Goal: Register for event/course

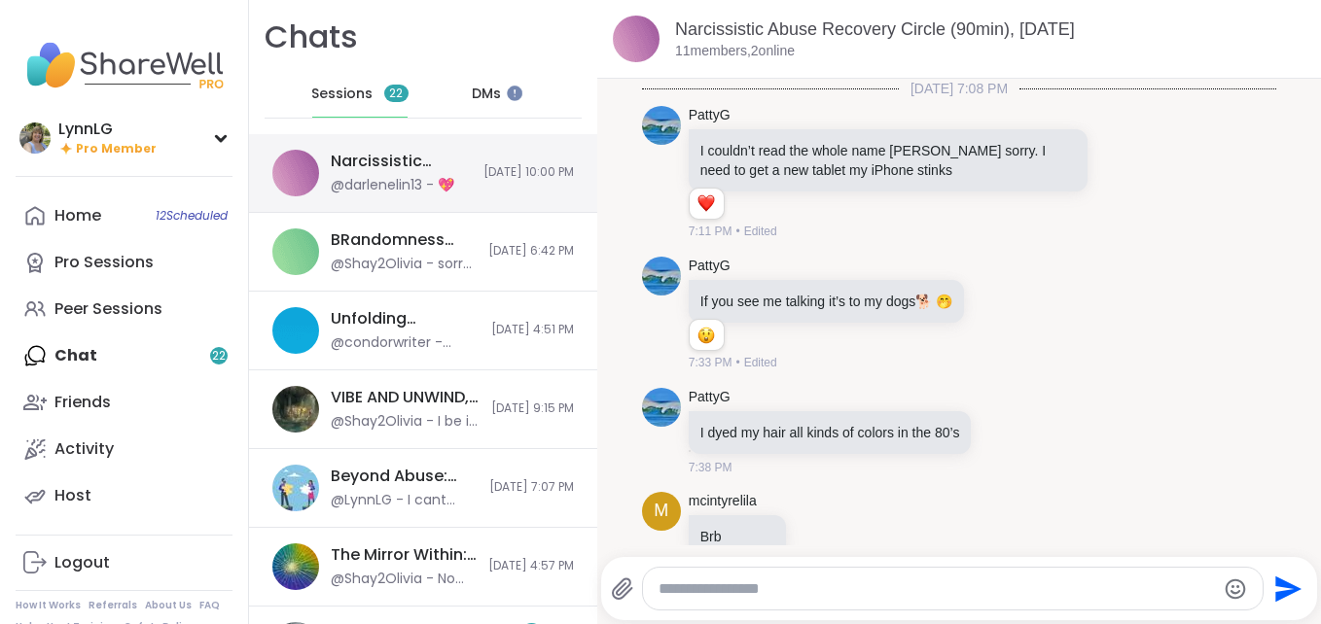
scroll to position [4350, 0]
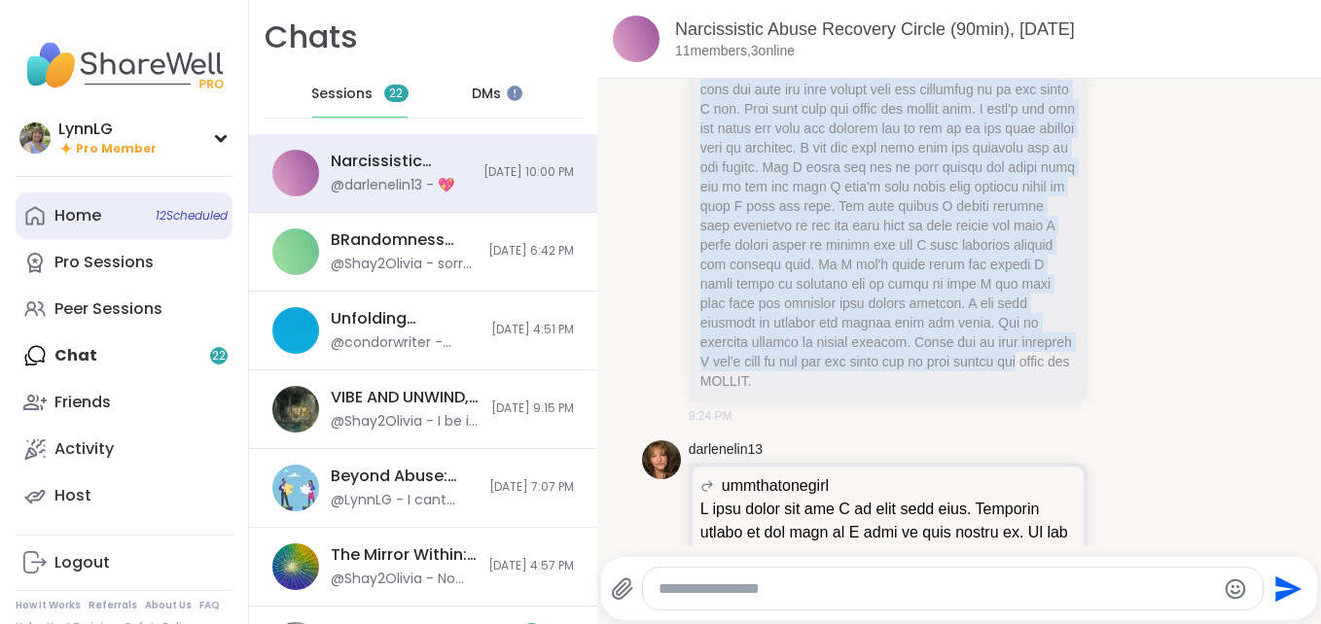
click at [73, 208] on div "Home 12 Scheduled" at bounding box center [77, 215] width 47 height 21
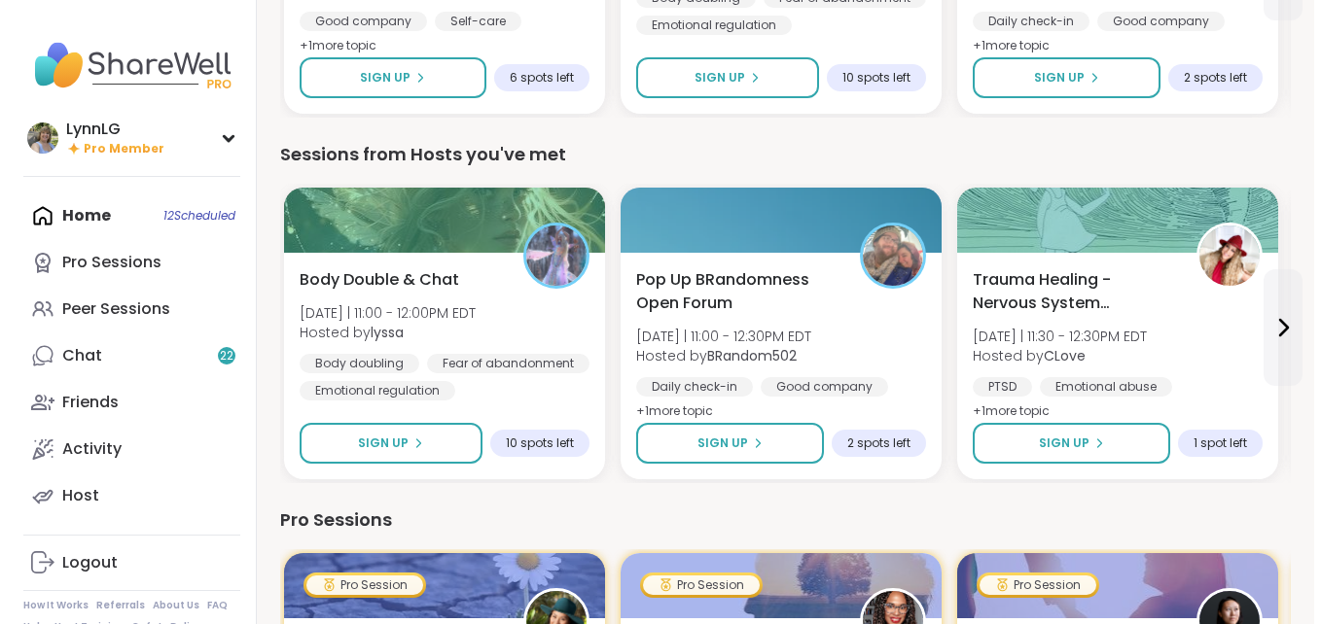
scroll to position [775, 0]
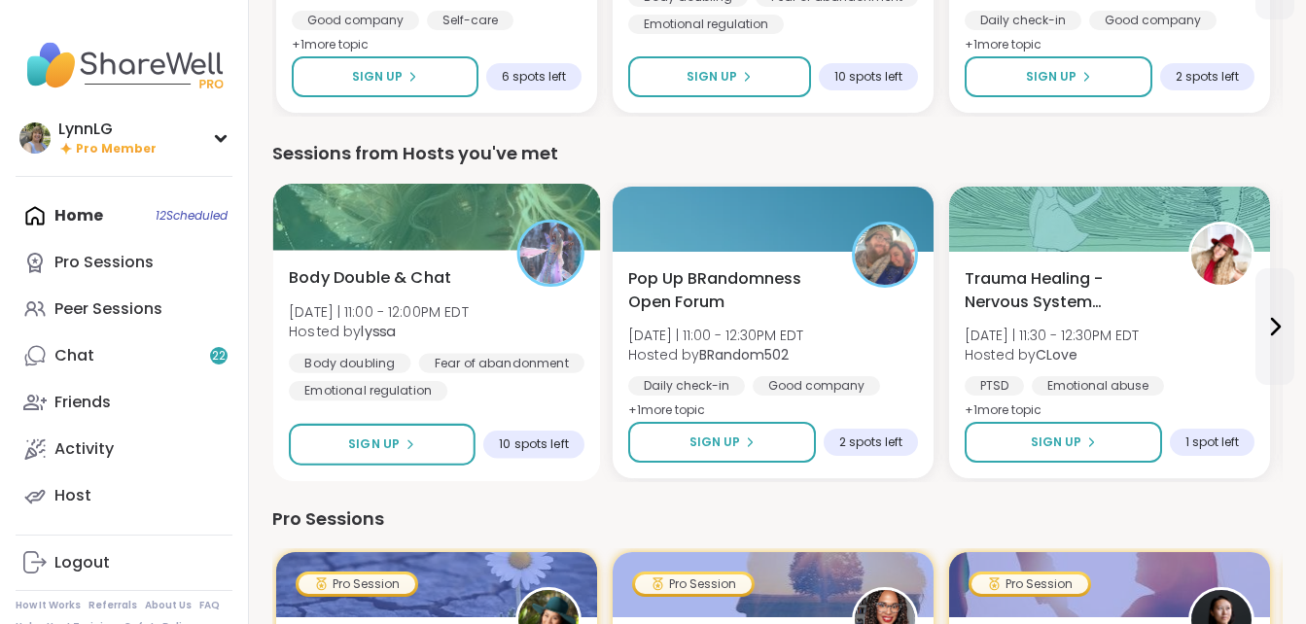
click at [514, 325] on div "Body Double & Chat [DATE] | 11:00 - 12:00PM EDT Hosted by lyssa Body doubling F…" at bounding box center [437, 334] width 296 height 135
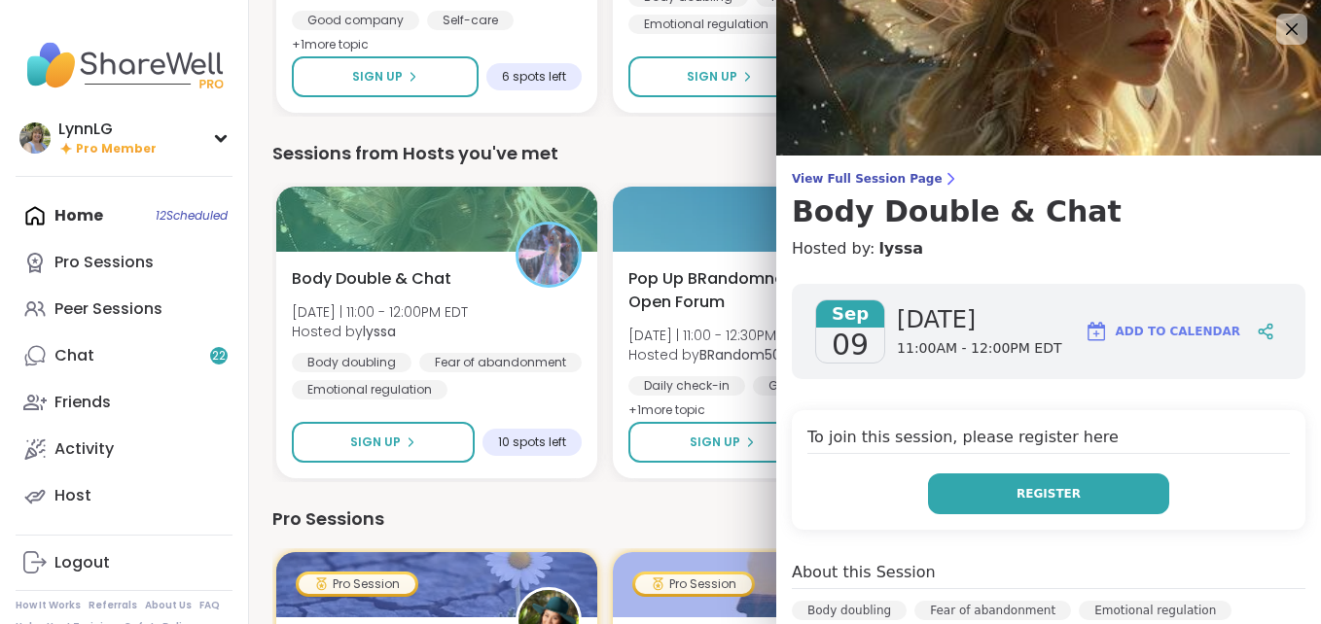
click at [1016, 496] on span "Register" at bounding box center [1048, 494] width 64 height 18
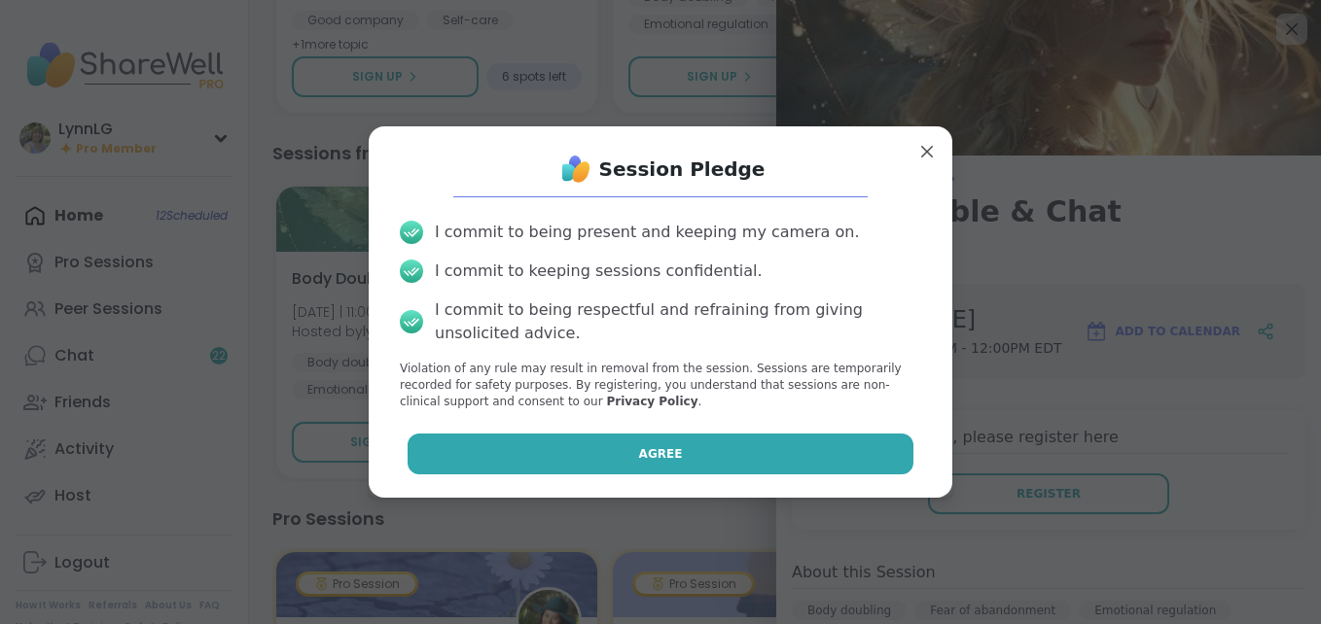
click at [640, 446] on span "Agree" at bounding box center [661, 454] width 44 height 18
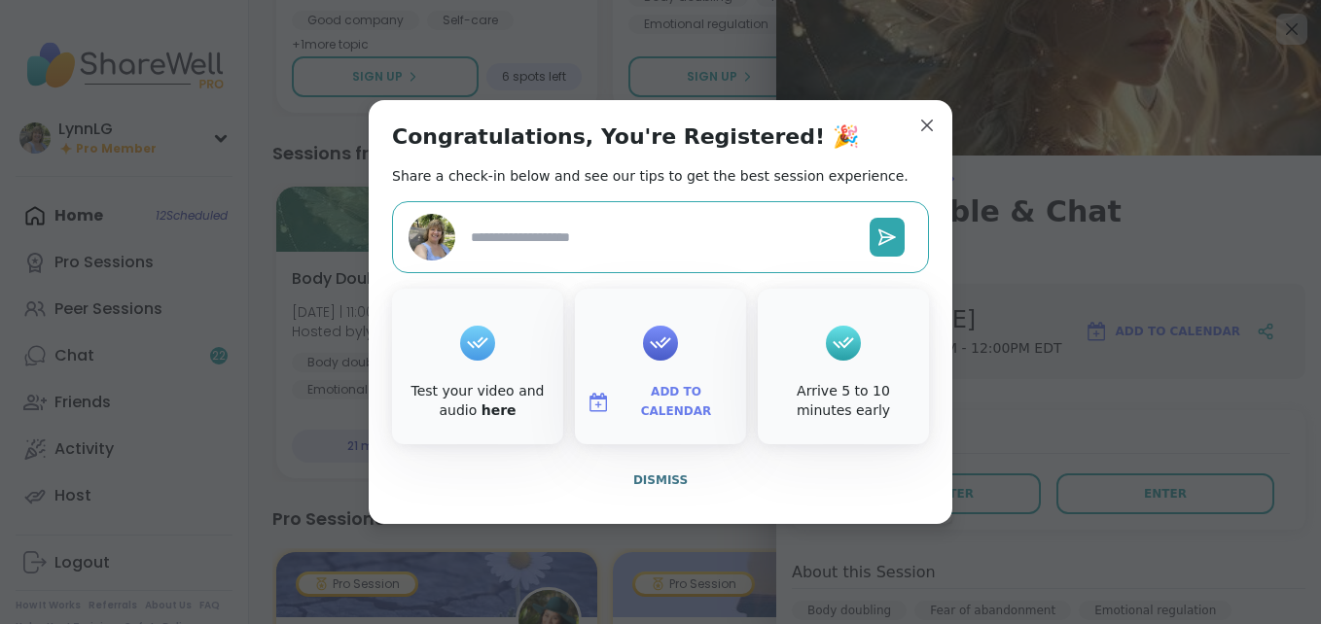
type textarea "*"
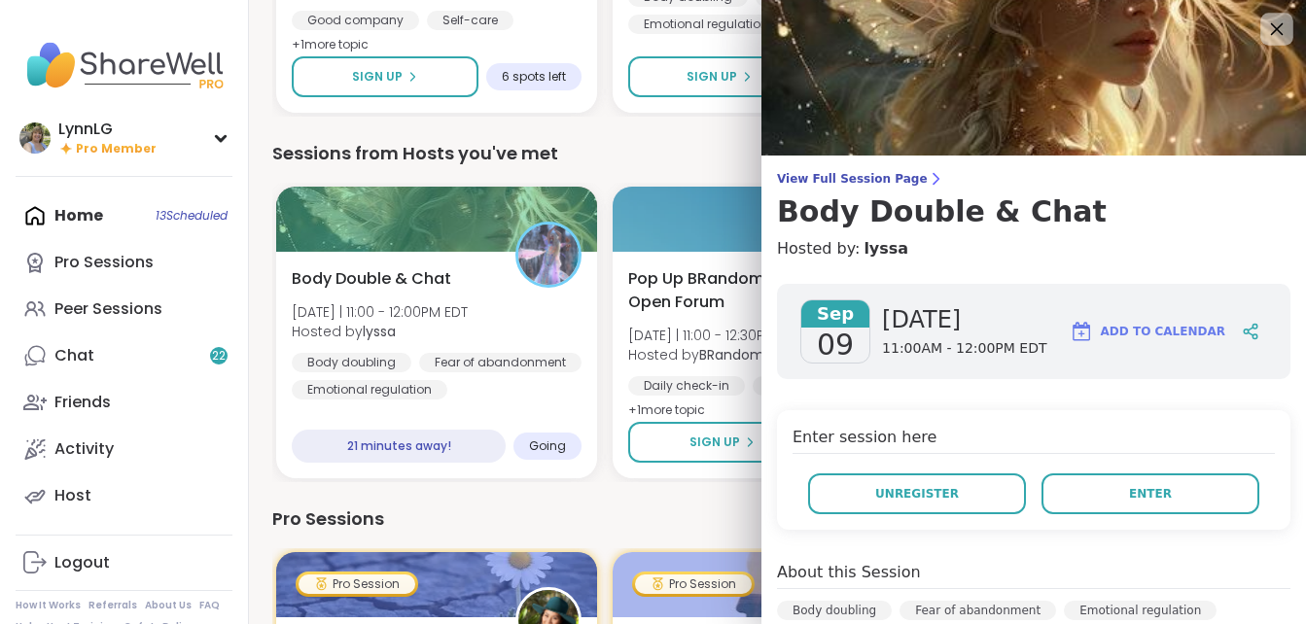
click at [1264, 27] on icon at bounding box center [1276, 29] width 24 height 24
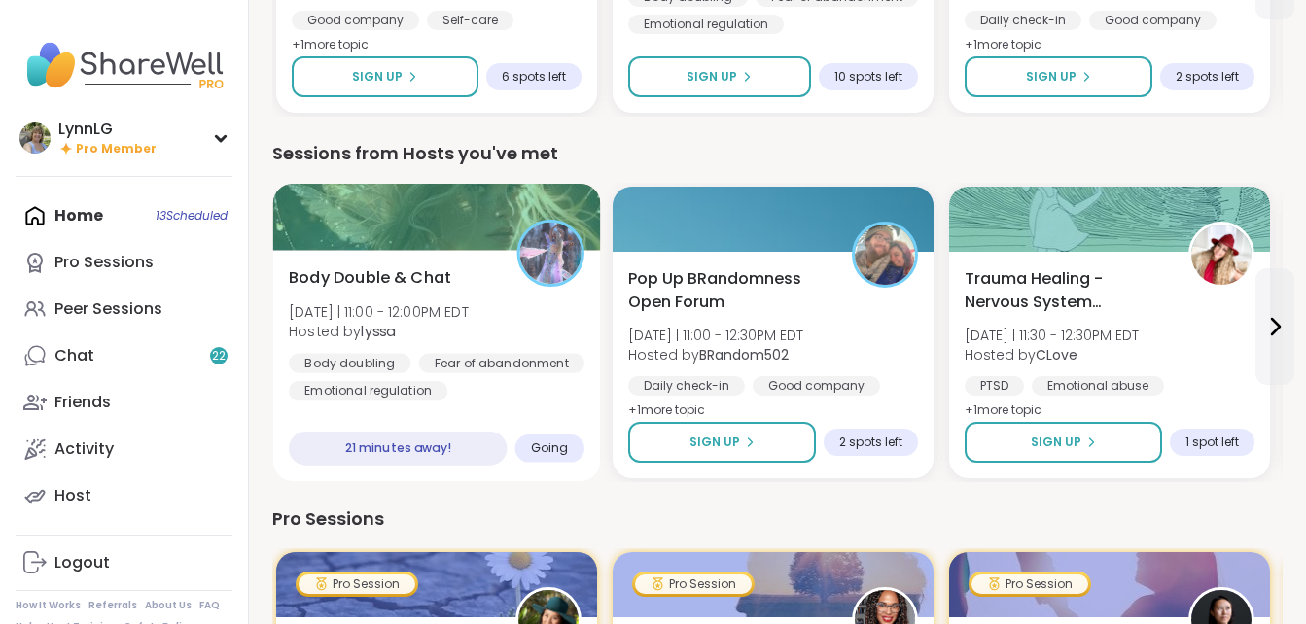
click at [522, 320] on div "Body Double & Chat [DATE] | 11:00 - 12:00PM EDT Hosted by lyssa Body doubling F…" at bounding box center [437, 334] width 296 height 135
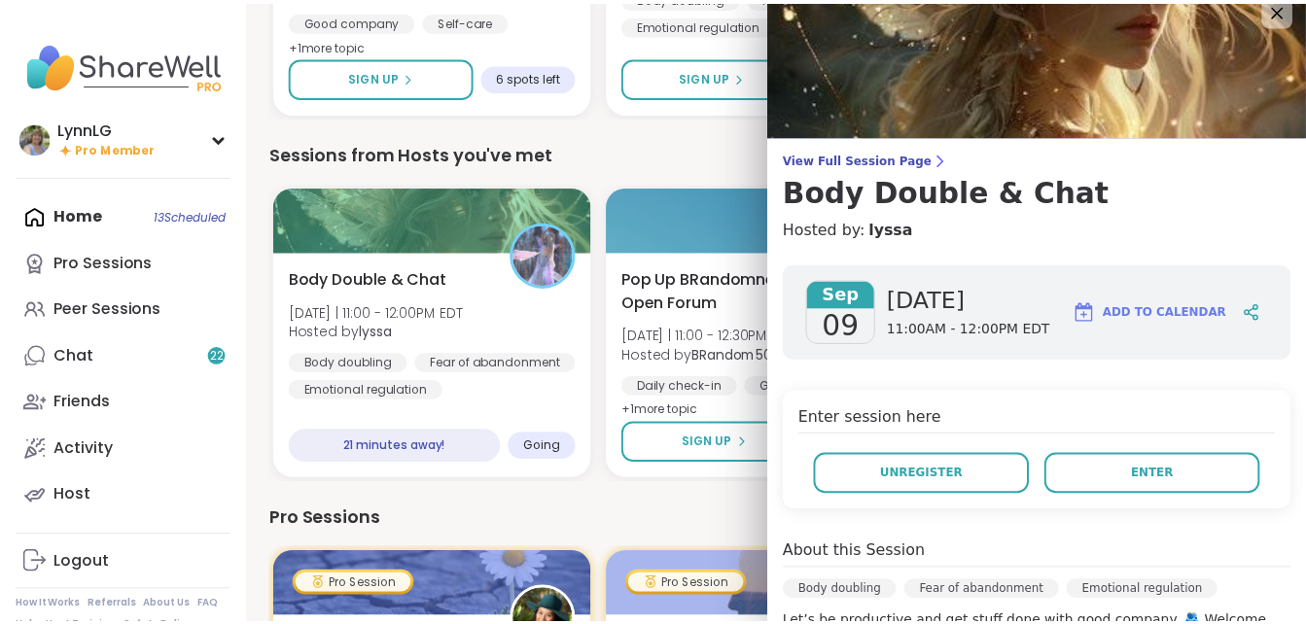
scroll to position [0, 0]
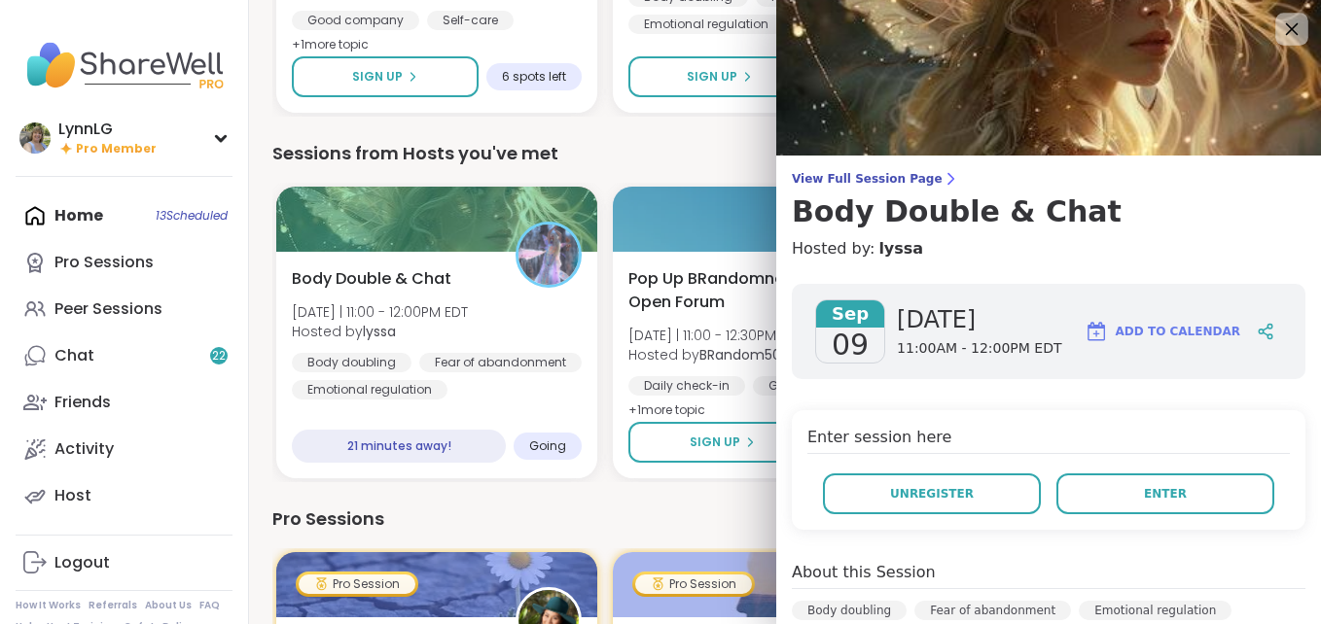
click at [1286, 26] on icon at bounding box center [1292, 29] width 13 height 13
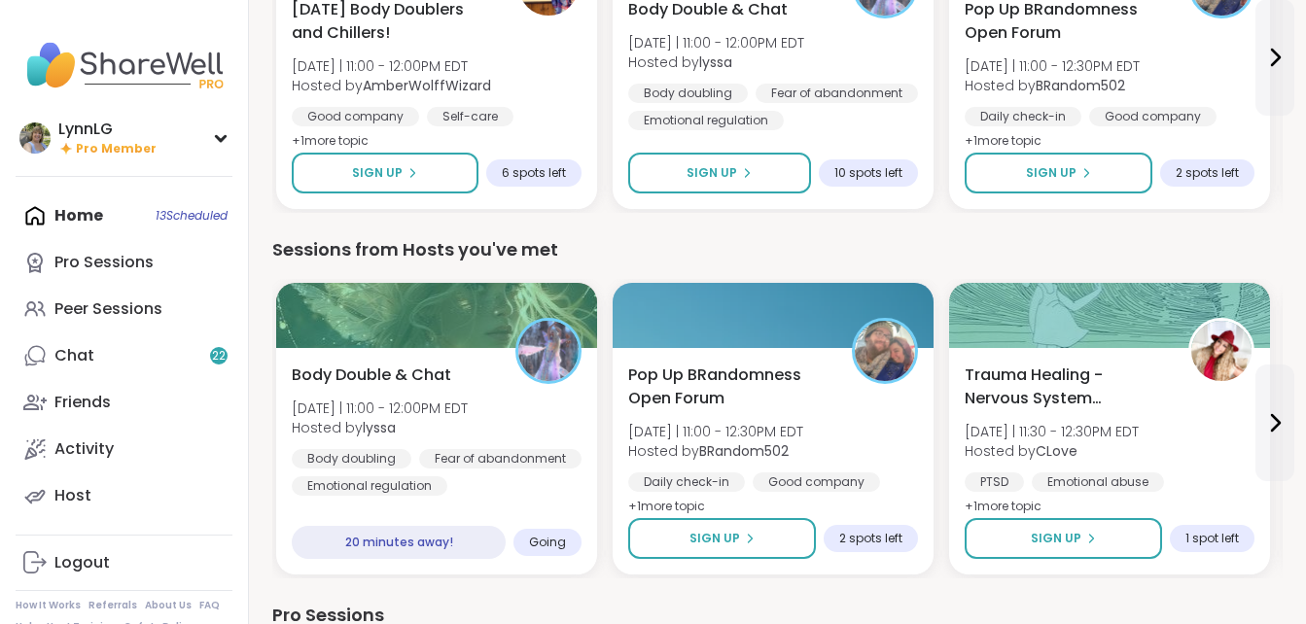
scroll to position [678, 0]
click at [181, 208] on div "Home 13 Scheduled Pro Sessions Peer Sessions Chat 22 Friends Activity Host" at bounding box center [124, 356] width 217 height 327
click at [176, 221] on div "Home 13 Scheduled Pro Sessions Peer Sessions Chat 22 Friends Activity Host" at bounding box center [124, 356] width 217 height 327
click at [77, 215] on div "Home 13 Scheduled Pro Sessions Peer Sessions Chat 22 Friends Activity Host" at bounding box center [124, 356] width 217 height 327
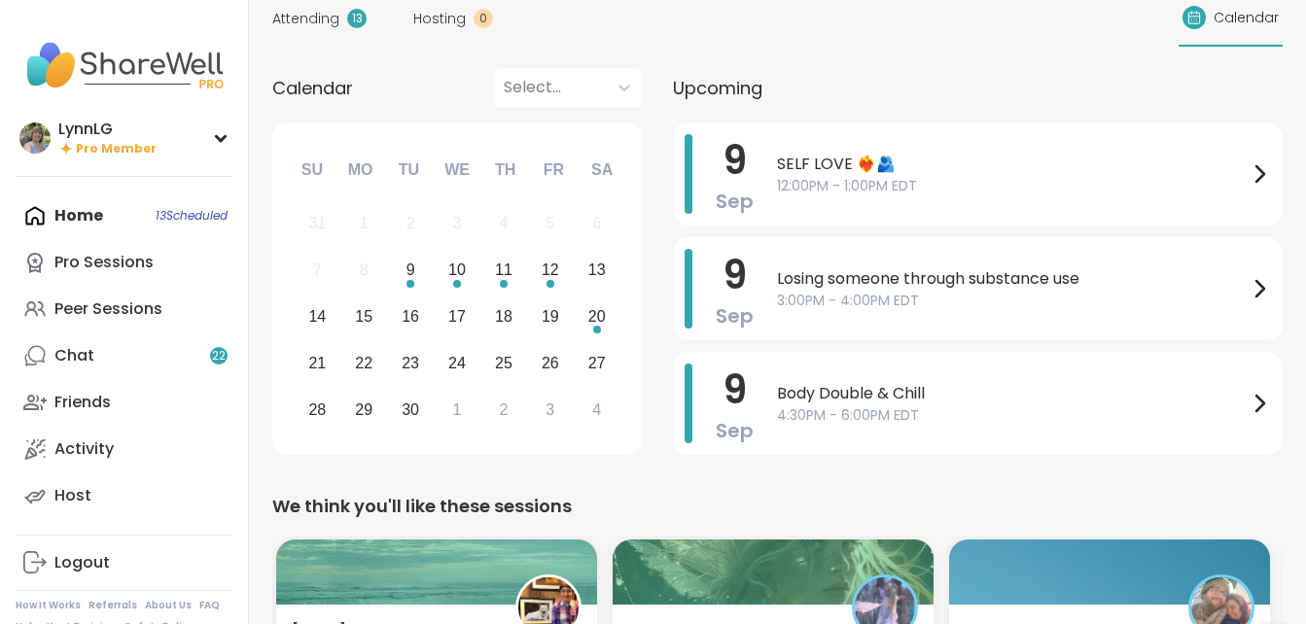
scroll to position [0, 0]
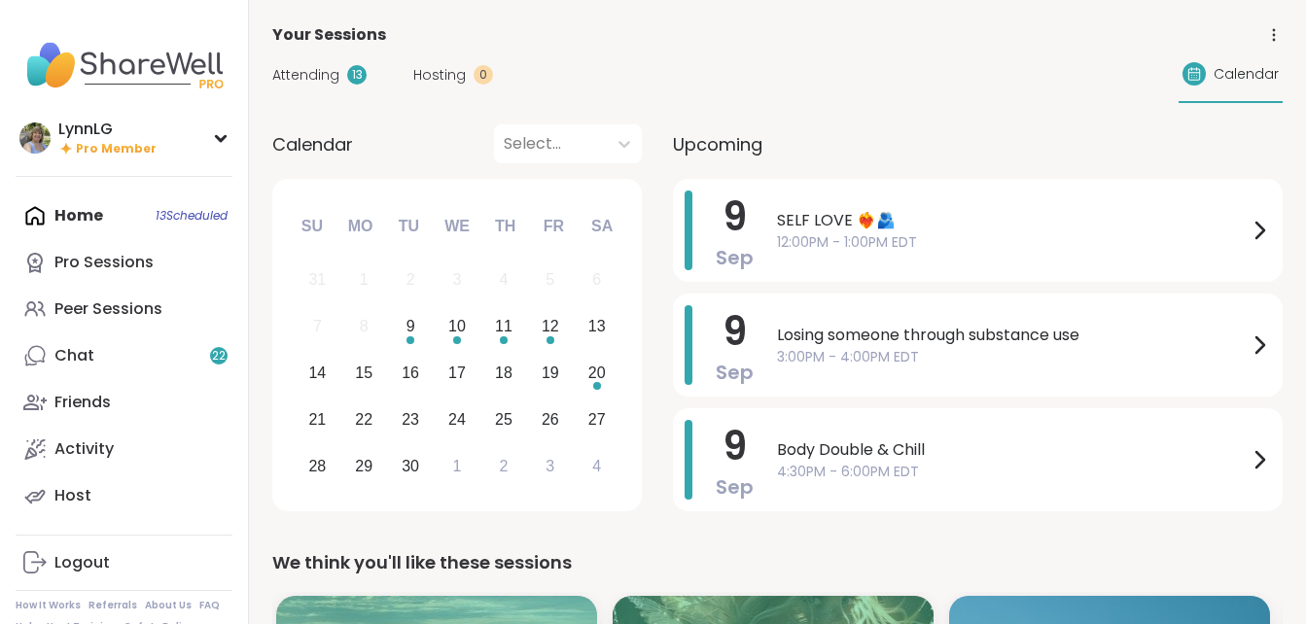
click at [309, 78] on span "Attending" at bounding box center [305, 75] width 67 height 20
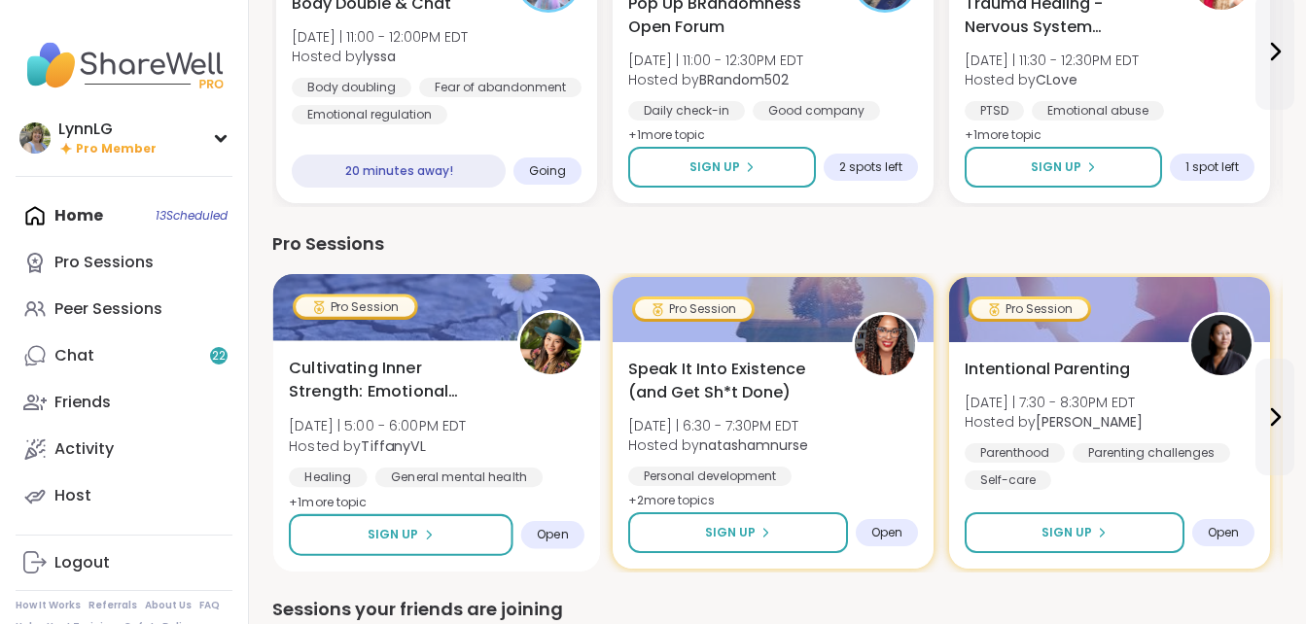
scroll to position [2814, 0]
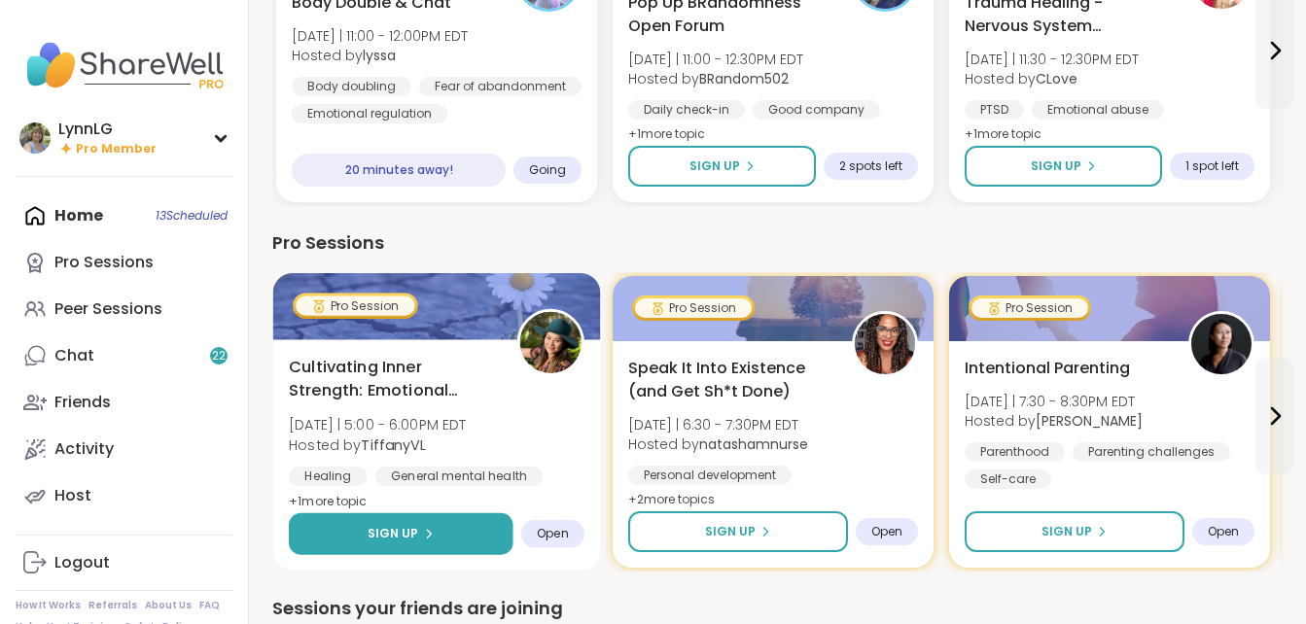
click at [408, 534] on span "Sign Up" at bounding box center [394, 534] width 52 height 18
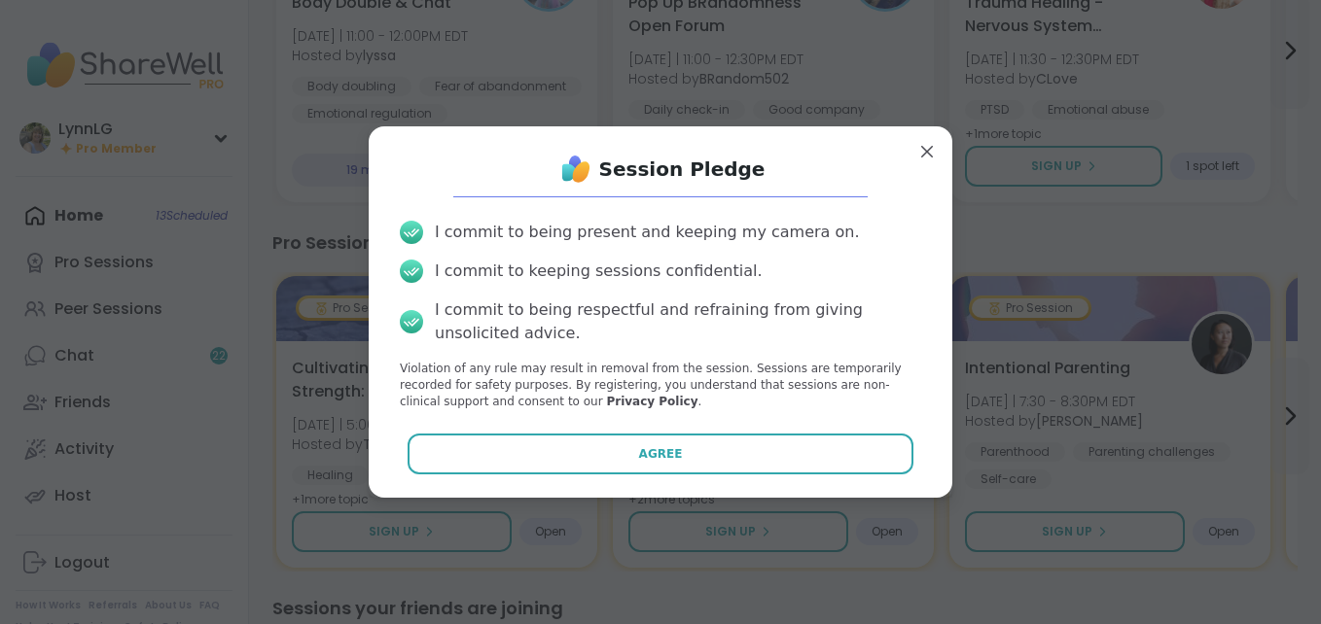
click at [549, 457] on button "Agree" at bounding box center [661, 454] width 507 height 41
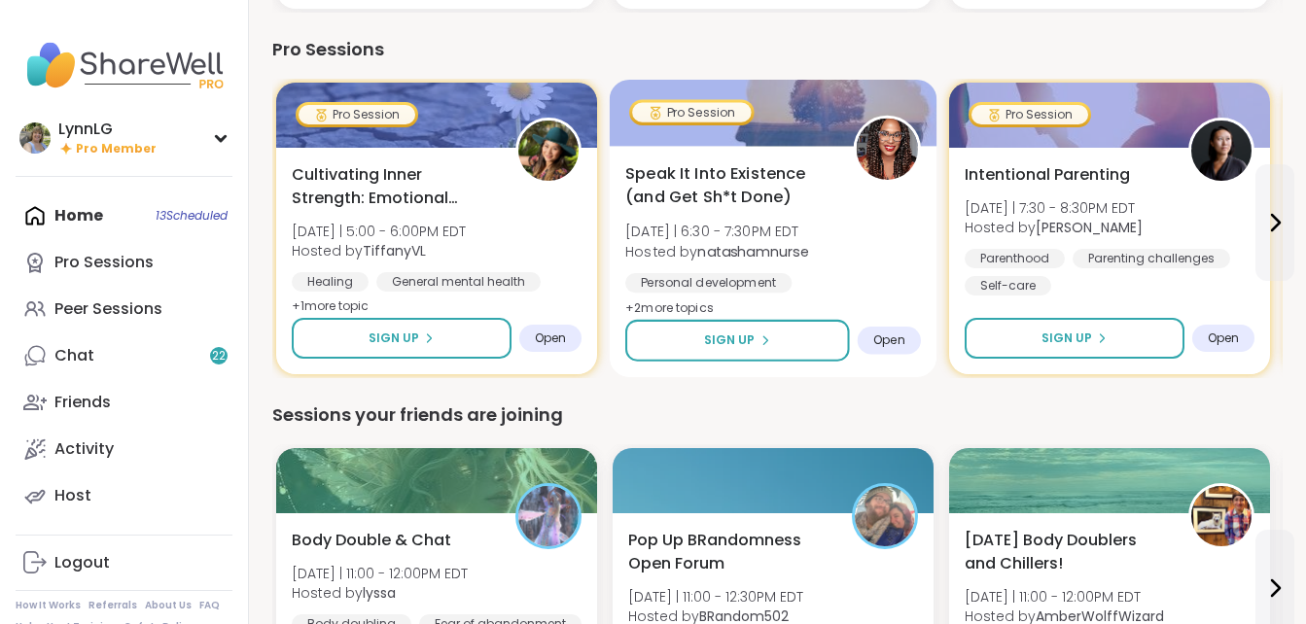
scroll to position [3553, 0]
